Goal: Task Accomplishment & Management: Manage account settings

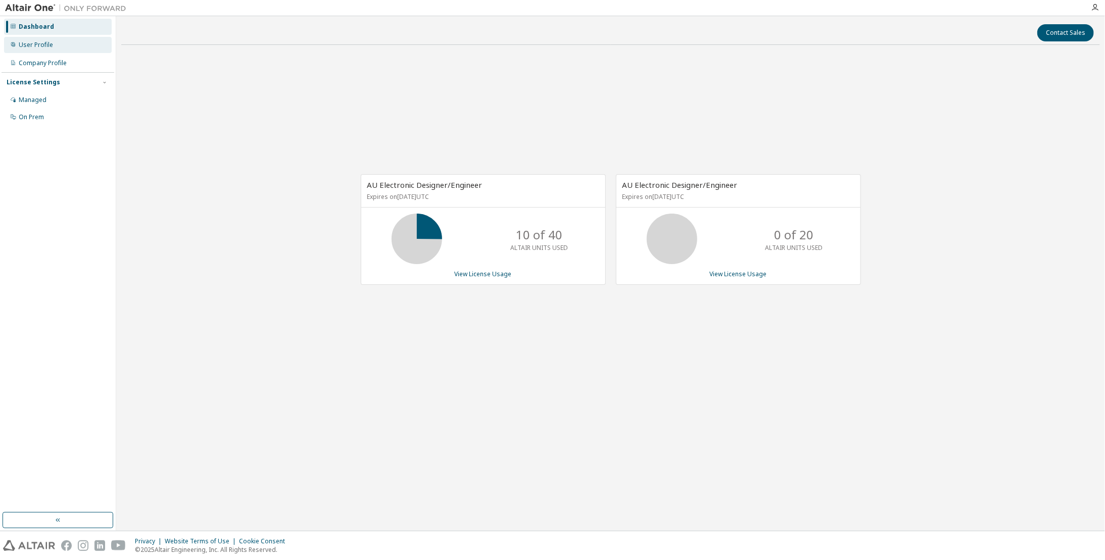
click at [51, 41] on div "User Profile" at bounding box center [36, 45] width 34 height 8
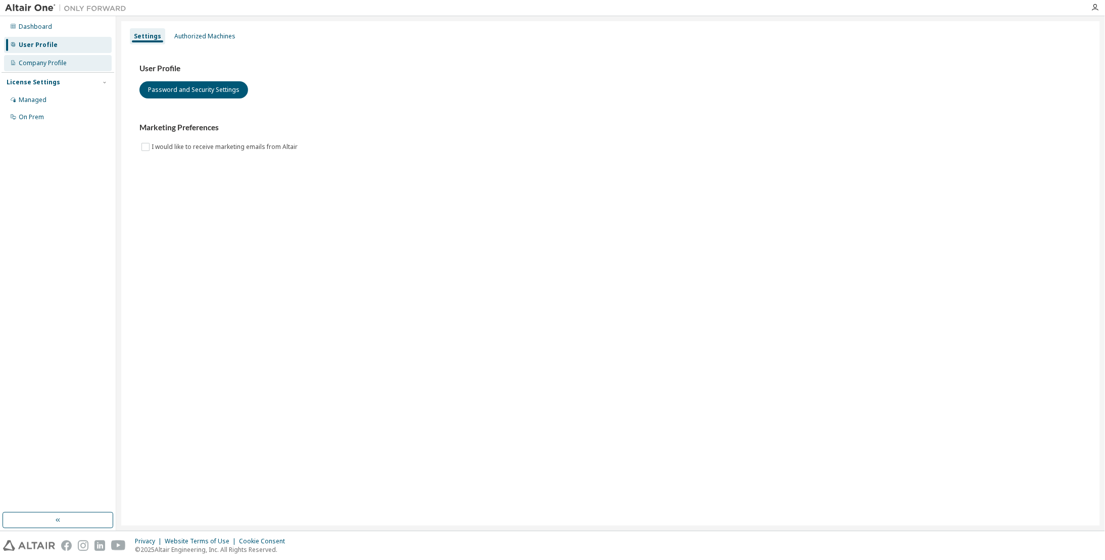
click at [48, 68] on div "Company Profile" at bounding box center [58, 63] width 108 height 16
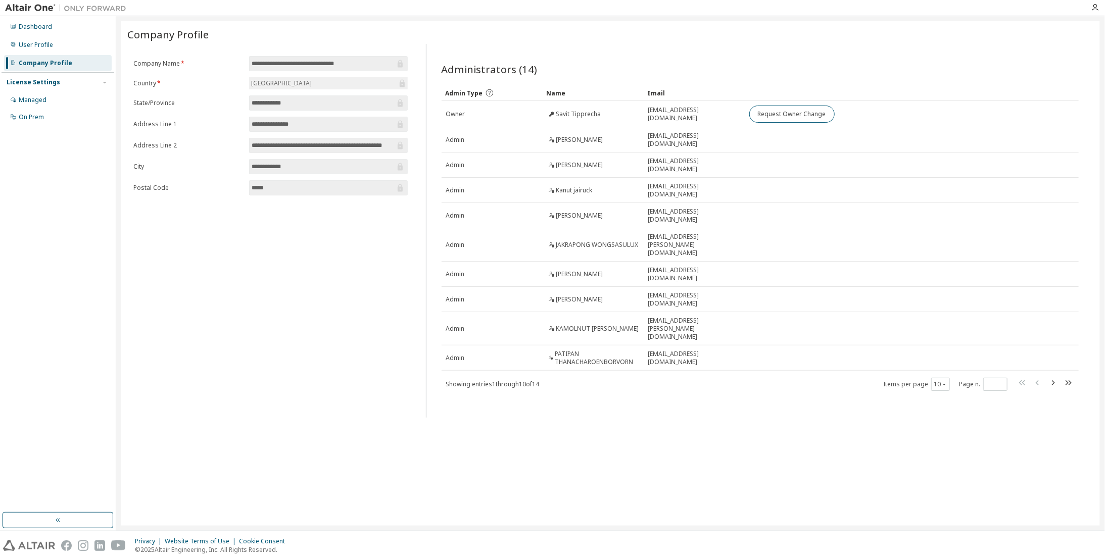
click at [41, 82] on div "License Settings" at bounding box center [34, 82] width 54 height 8
click at [41, 101] on div "Managed" at bounding box center [33, 100] width 28 height 8
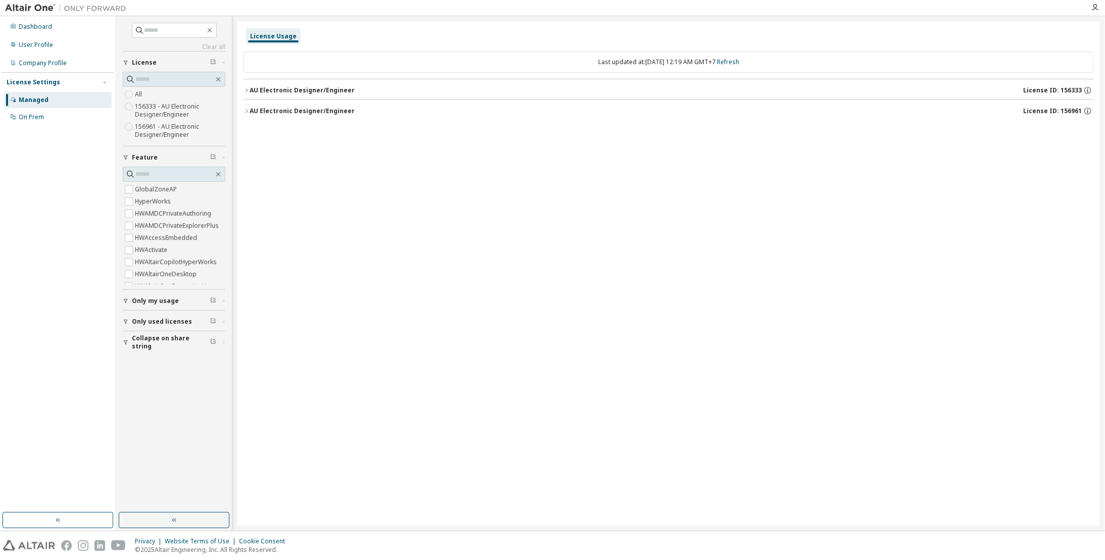
click at [247, 89] on icon "button" at bounding box center [246, 90] width 6 height 6
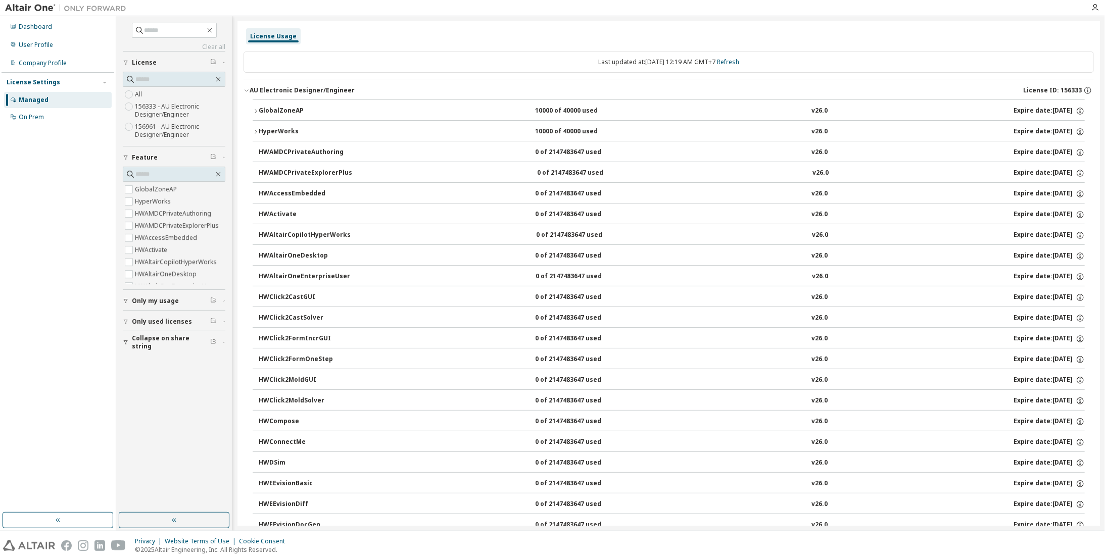
click at [247, 89] on icon "button" at bounding box center [246, 90] width 6 height 6
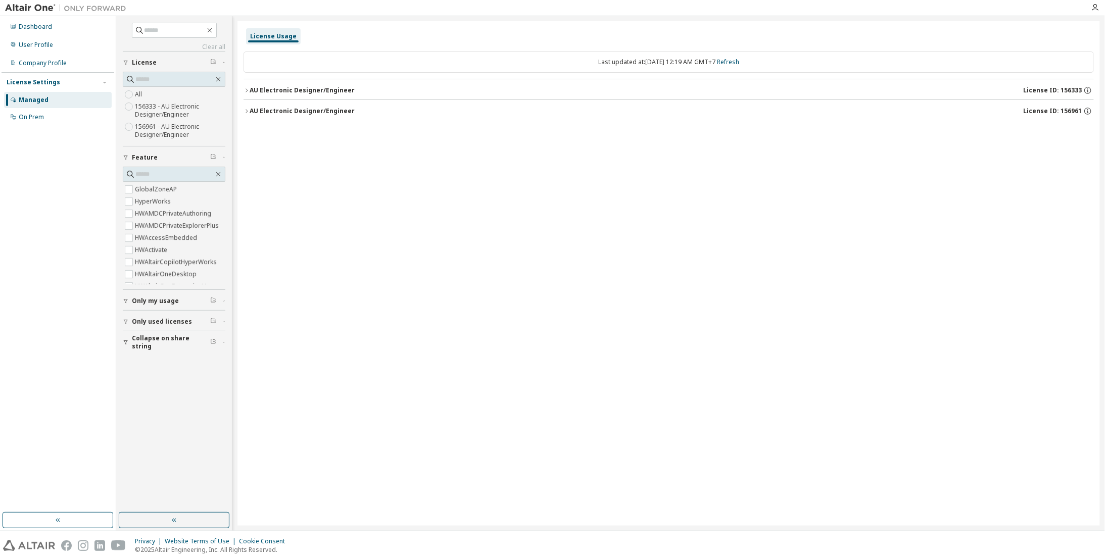
click at [251, 111] on div "AU Electronic Designer/Engineer" at bounding box center [301, 111] width 105 height 8
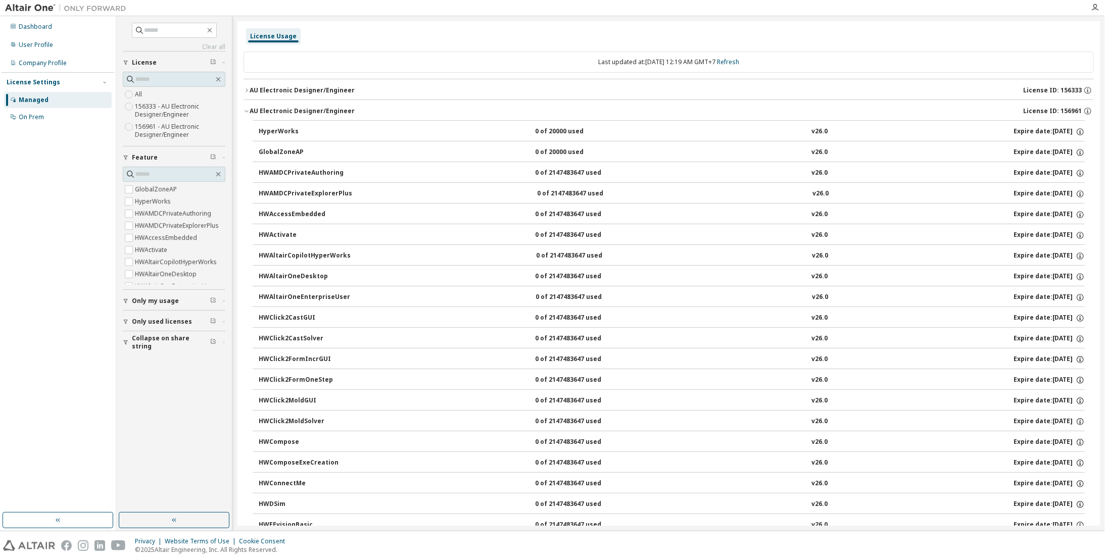
click at [247, 88] on icon "button" at bounding box center [246, 90] width 6 height 6
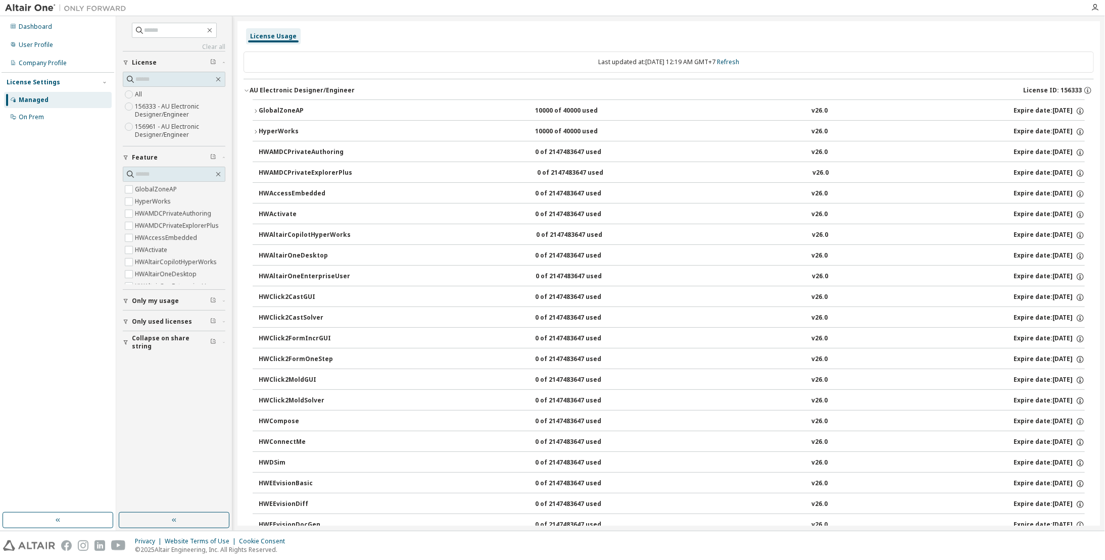
click at [258, 129] on icon "button" at bounding box center [256, 132] width 6 height 6
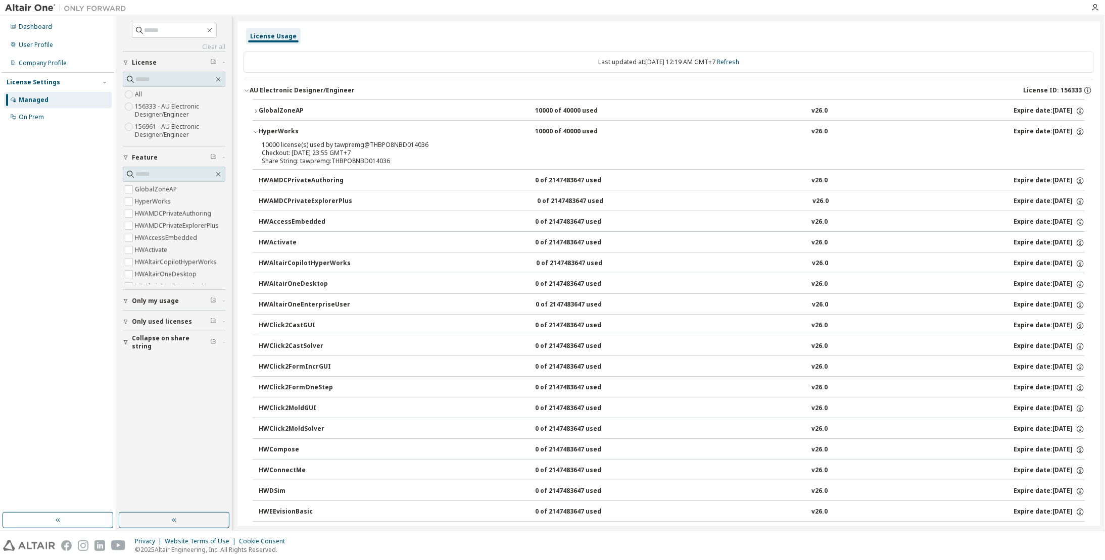
click at [258, 130] on icon "button" at bounding box center [256, 132] width 6 height 6
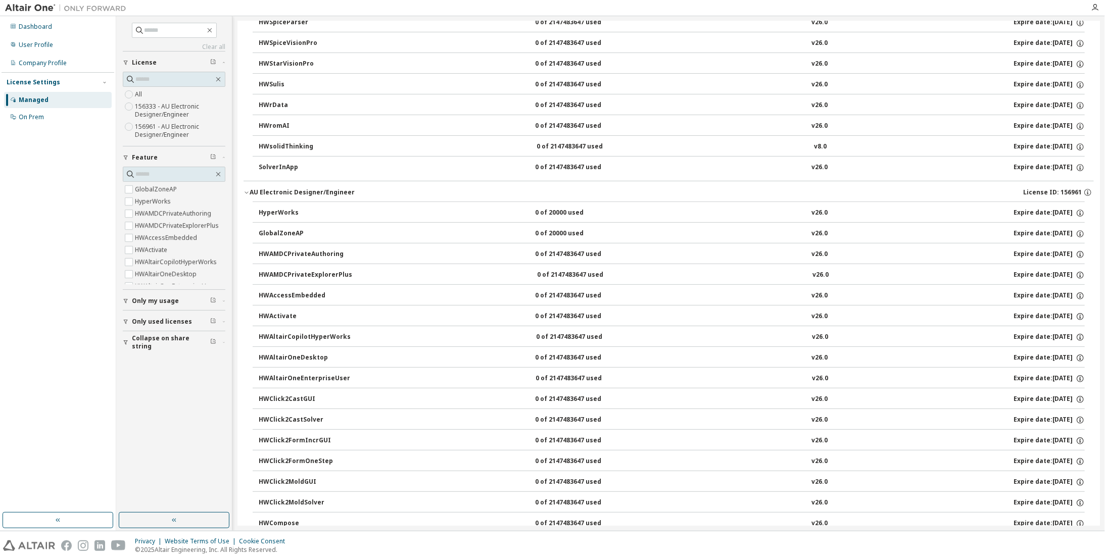
scroll to position [2879, 0]
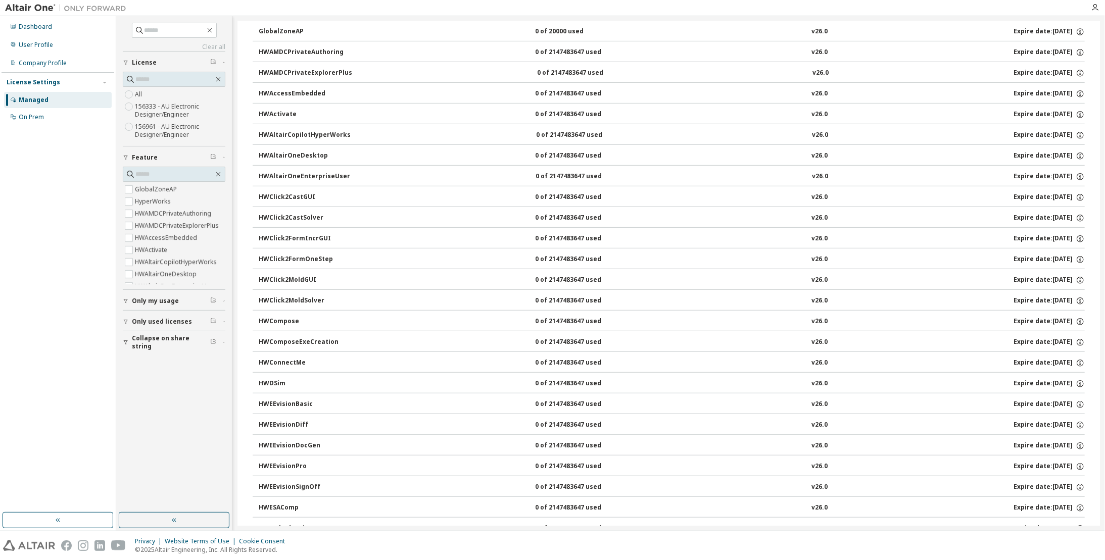
click at [169, 297] on span "Only my usage" at bounding box center [155, 301] width 47 height 8
click at [165, 298] on span "Only my usage" at bounding box center [155, 301] width 47 height 8
click at [178, 320] on span "Only used licenses" at bounding box center [162, 322] width 60 height 8
click at [142, 335] on label "Yes" at bounding box center [141, 337] width 12 height 12
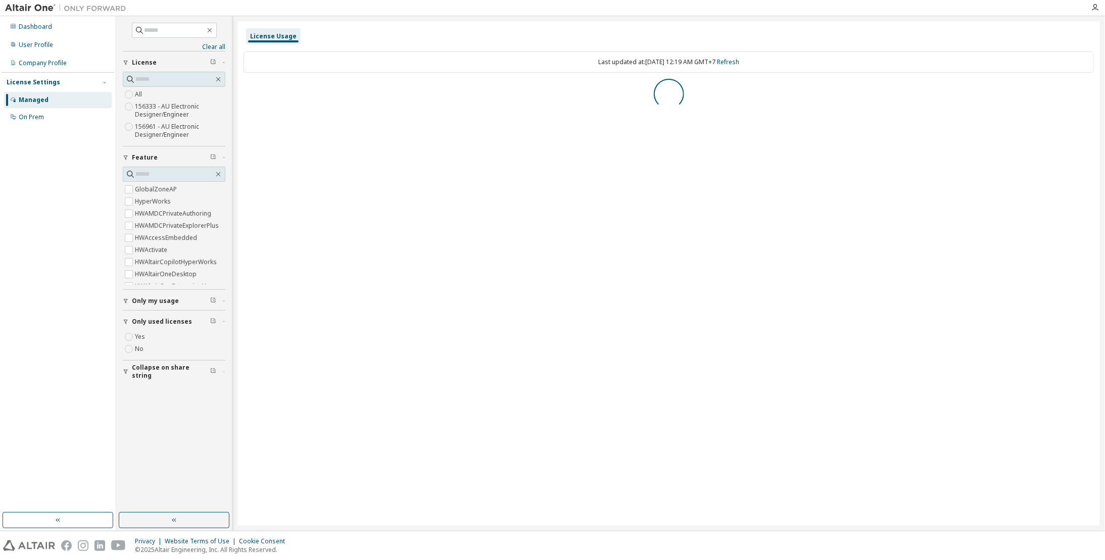
scroll to position [0, 0]
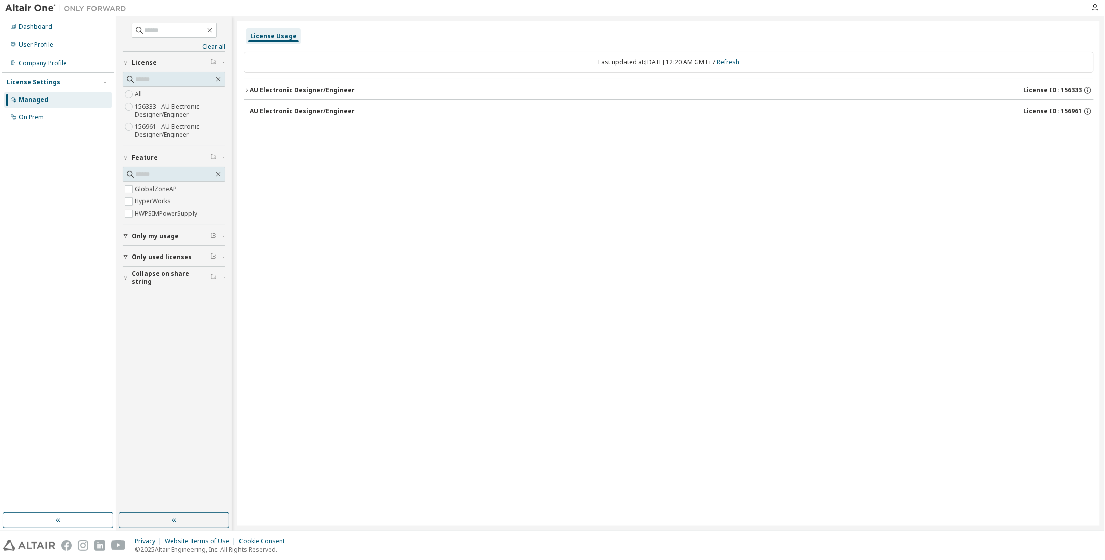
click at [246, 89] on icon "button" at bounding box center [246, 90] width 6 height 6
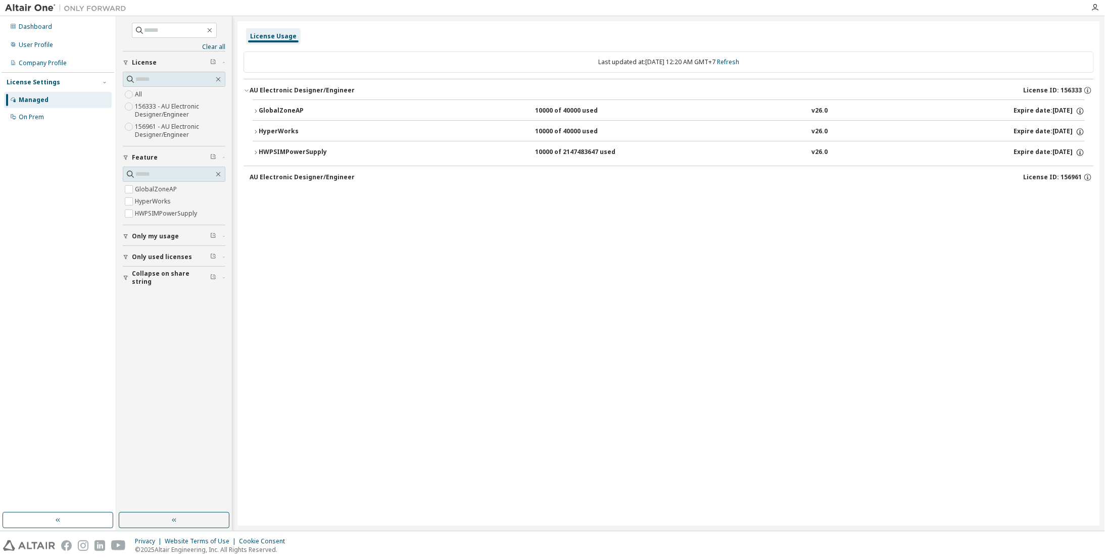
click at [257, 155] on button "HWPSIMPowerSupply 10000 of 2147483647 used v26.0 Expire date: [DATE]" at bounding box center [669, 152] width 832 height 22
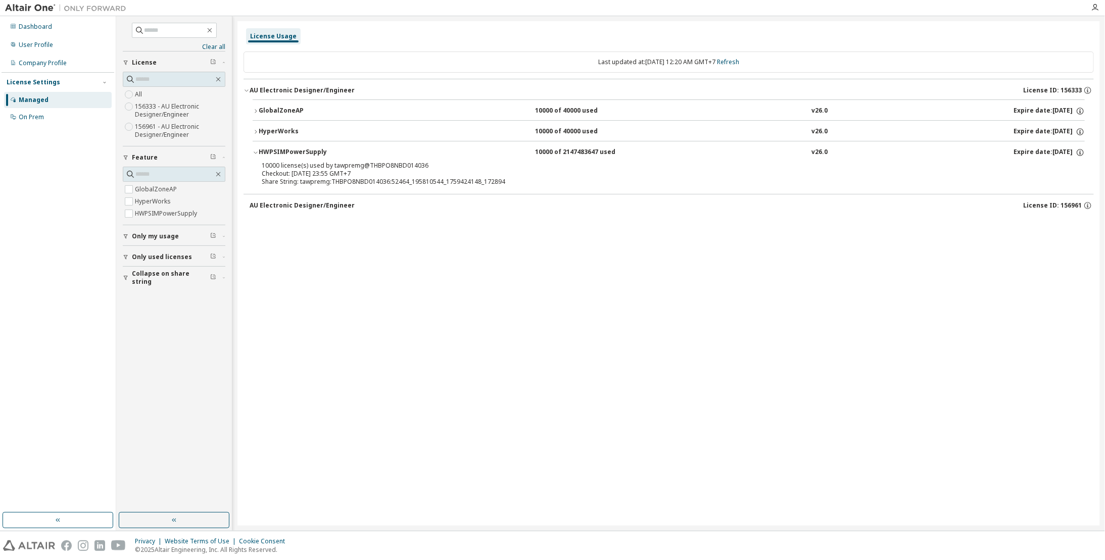
click at [259, 131] on div "HyperWorks" at bounding box center [304, 131] width 91 height 9
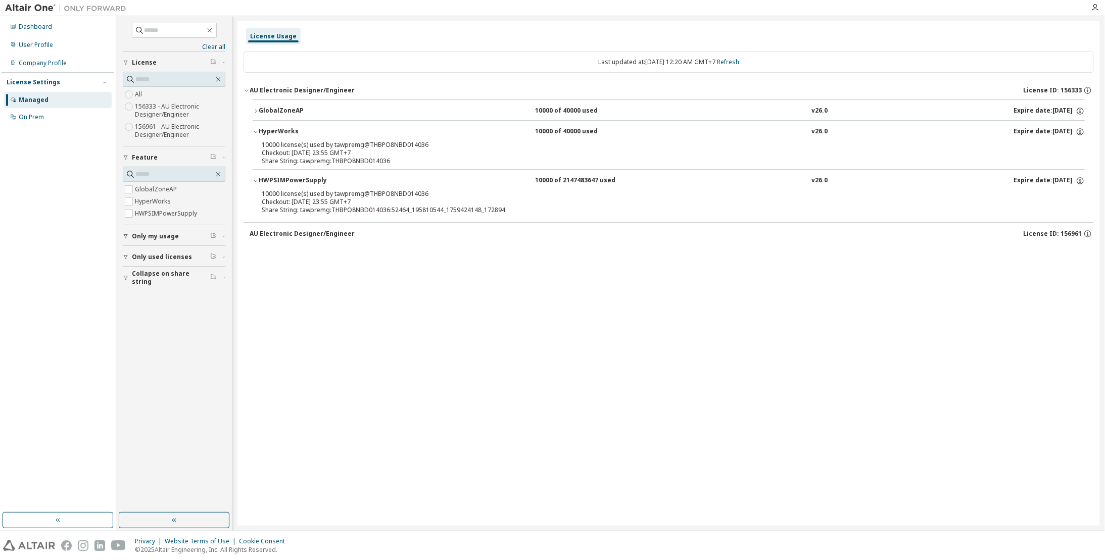
click at [259, 131] on div "HyperWorks" at bounding box center [304, 131] width 91 height 9
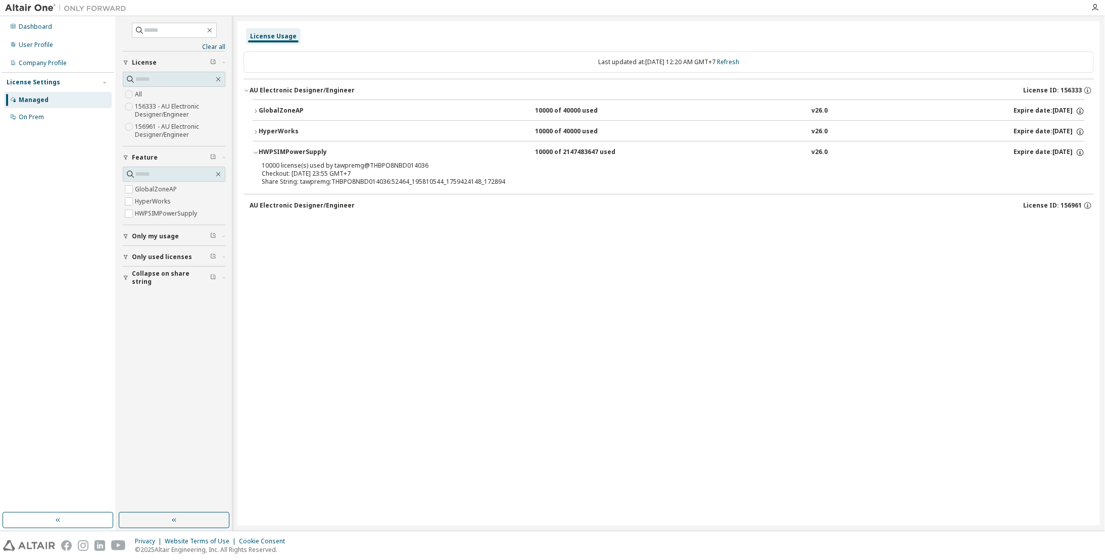
click at [259, 131] on div "HyperWorks" at bounding box center [304, 131] width 91 height 9
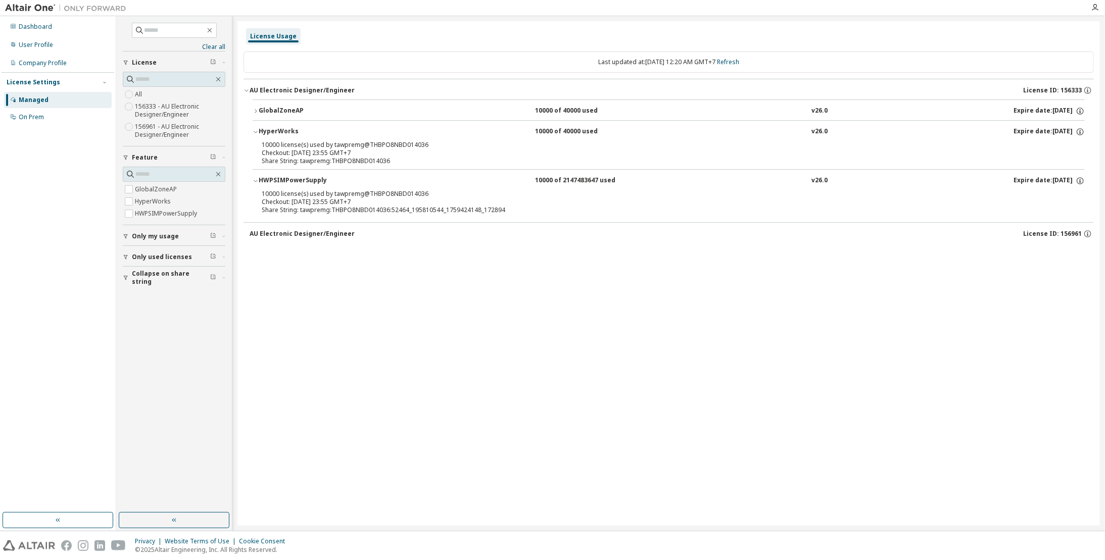
click at [257, 112] on icon "button" at bounding box center [256, 111] width 6 height 6
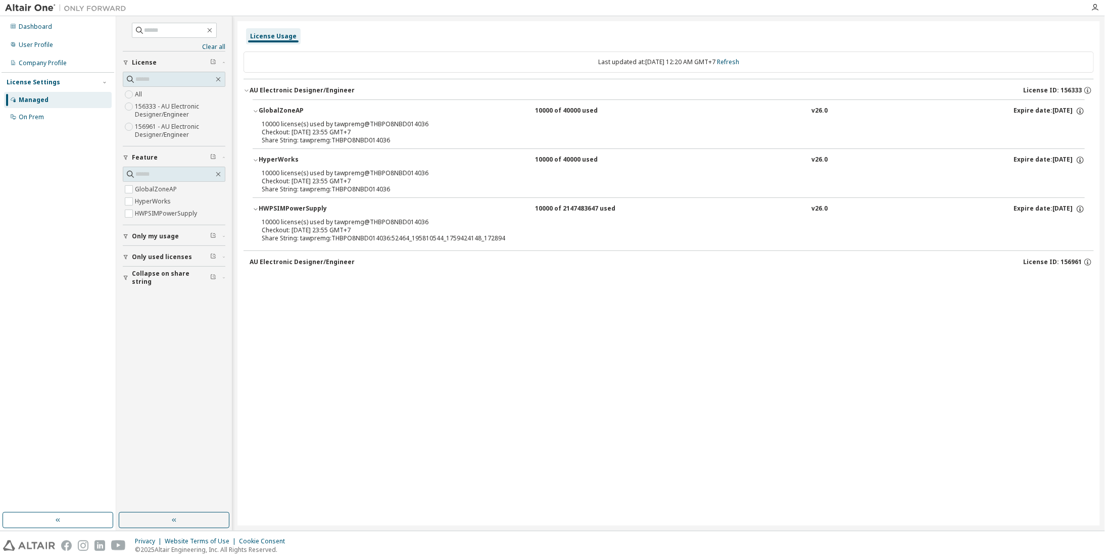
click at [126, 256] on icon "button" at bounding box center [126, 257] width 4 height 5
click at [126, 255] on icon "button" at bounding box center [126, 257] width 6 height 6
click at [220, 173] on icon "button" at bounding box center [218, 174] width 8 height 8
drag, startPoint x: 126, startPoint y: 157, endPoint x: 90, endPoint y: 179, distance: 41.8
click at [90, 179] on div "Dashboard User Profile Company Profile License Settings Managed On Prem Clear a…" at bounding box center [552, 273] width 1105 height 515
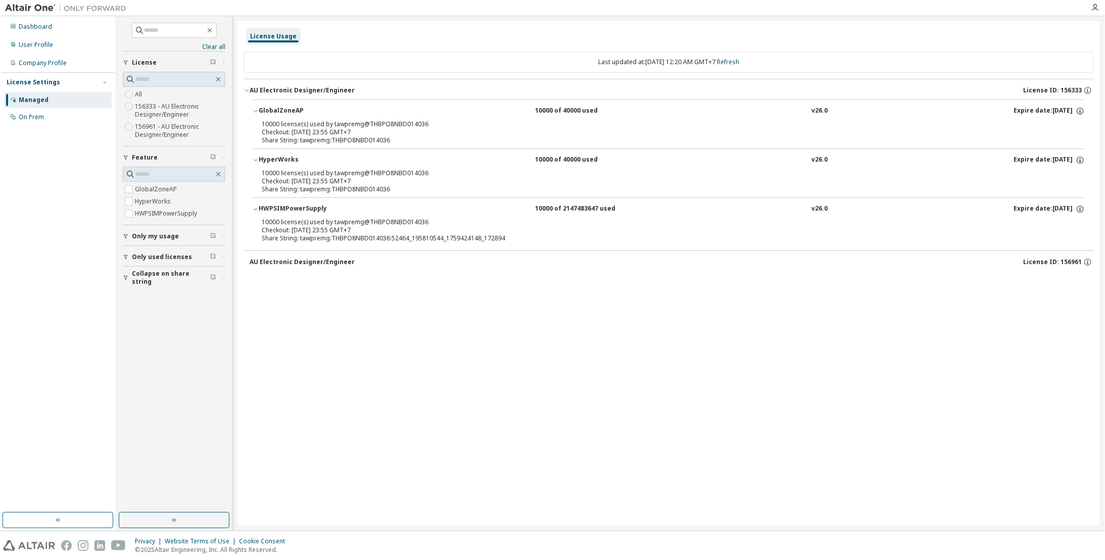
click at [125, 159] on button "Feature" at bounding box center [174, 157] width 103 height 22
click at [248, 90] on icon "button" at bounding box center [246, 90] width 6 height 6
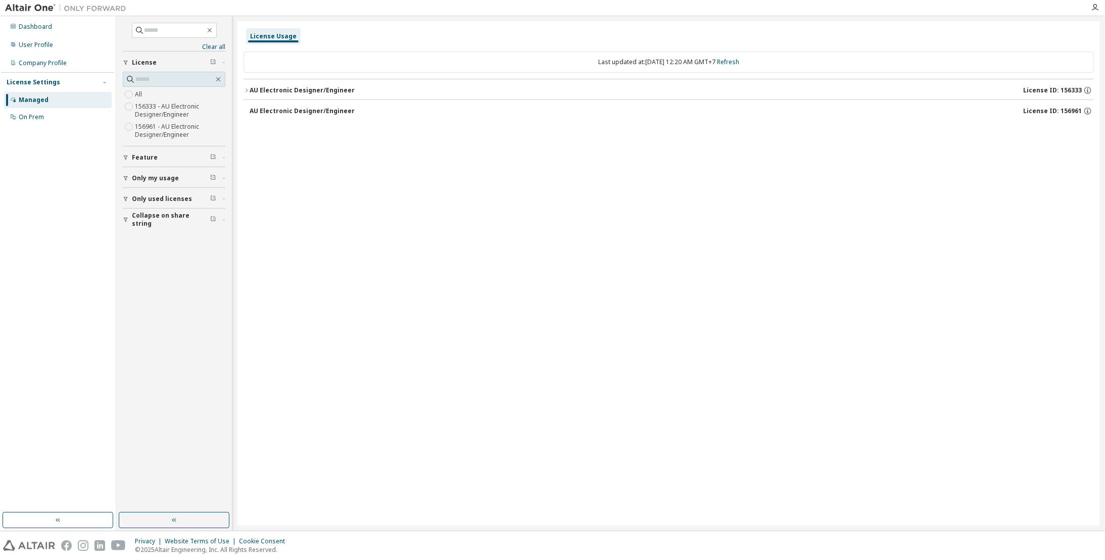
click at [248, 90] on icon "button" at bounding box center [246, 90] width 6 height 6
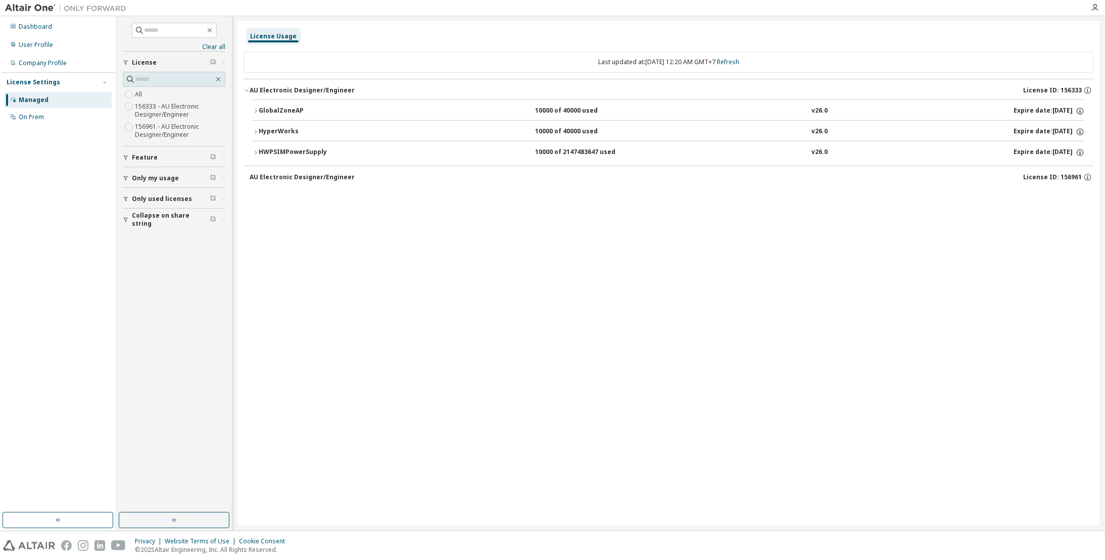
click at [256, 110] on icon "button" at bounding box center [256, 111] width 2 height 4
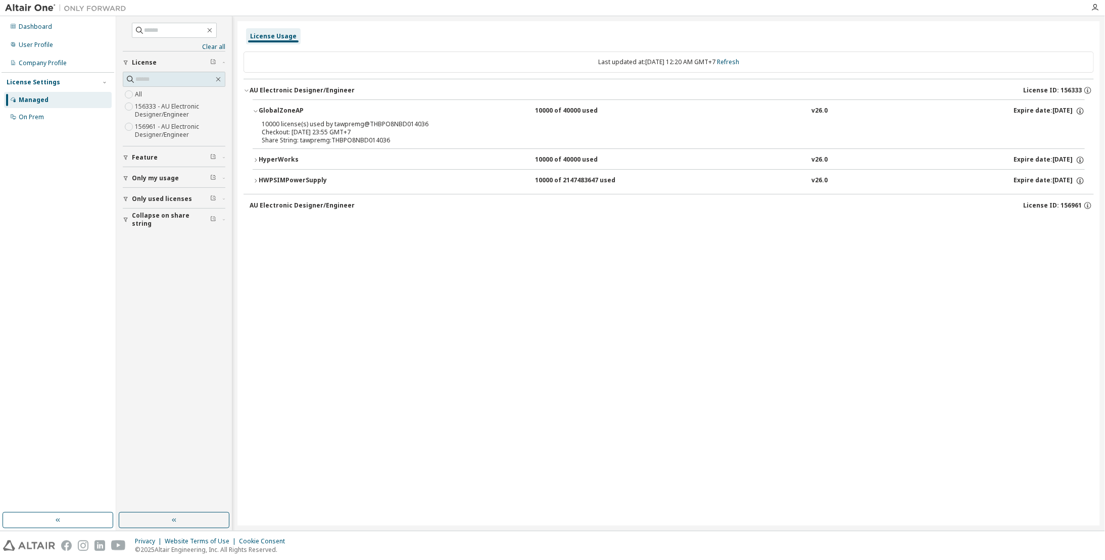
click at [256, 110] on icon "button" at bounding box center [256, 111] width 6 height 6
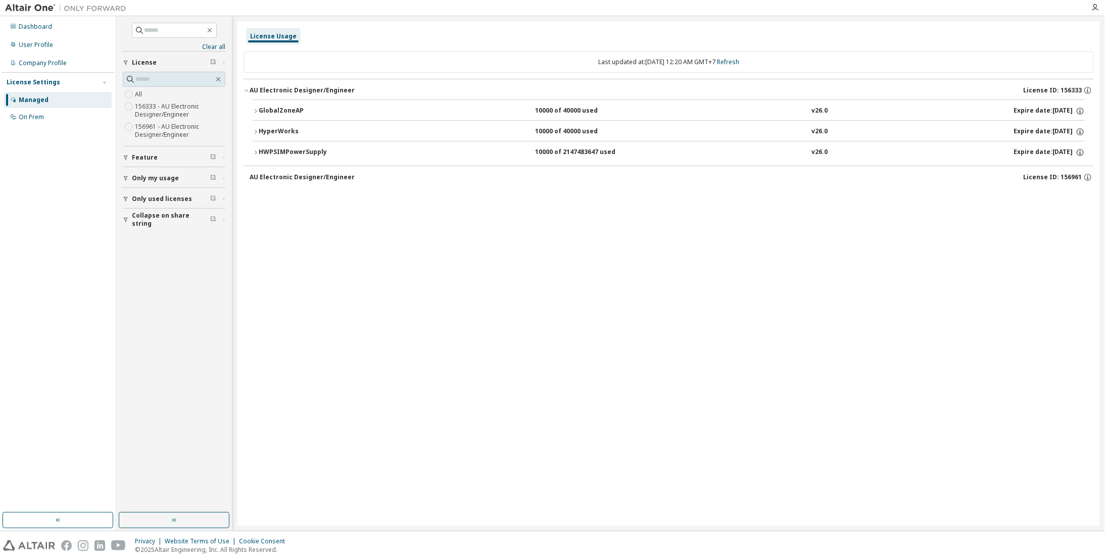
click at [125, 198] on icon "button" at bounding box center [126, 199] width 4 height 5
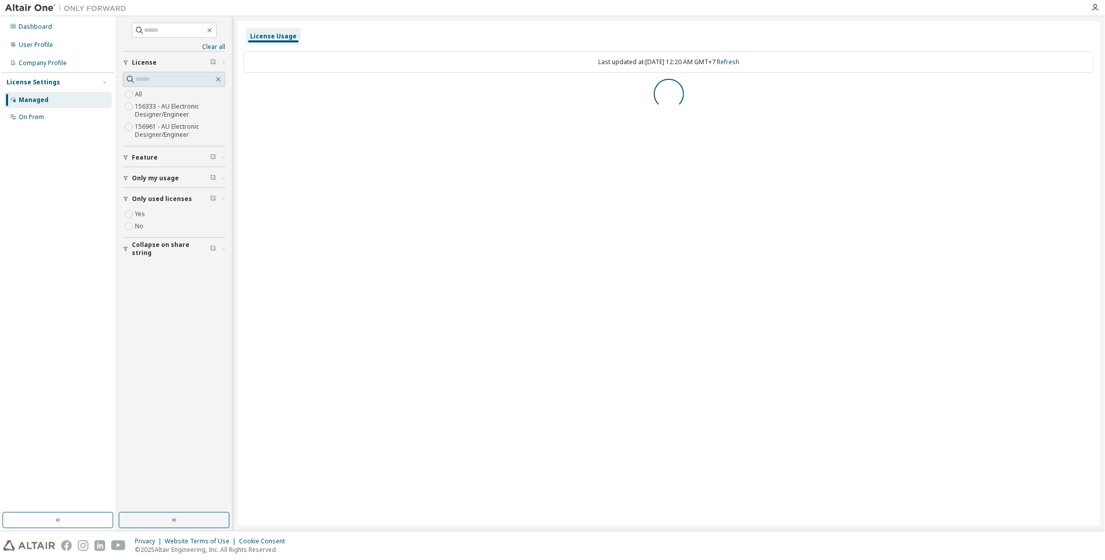
click at [156, 305] on div "Clear all Collapse on share string Only used licenses Yes No Only my usage Feat…" at bounding box center [174, 264] width 113 height 493
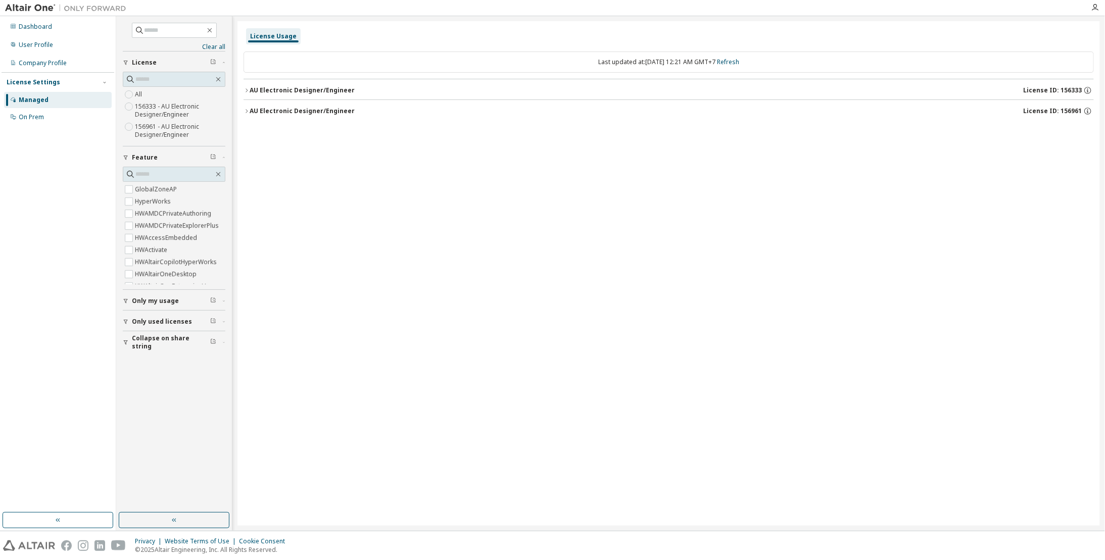
click at [244, 86] on button "AU Electronic Designer/Engineer License ID: 156333" at bounding box center [668, 90] width 850 height 22
